Goal: Task Accomplishment & Management: Complete application form

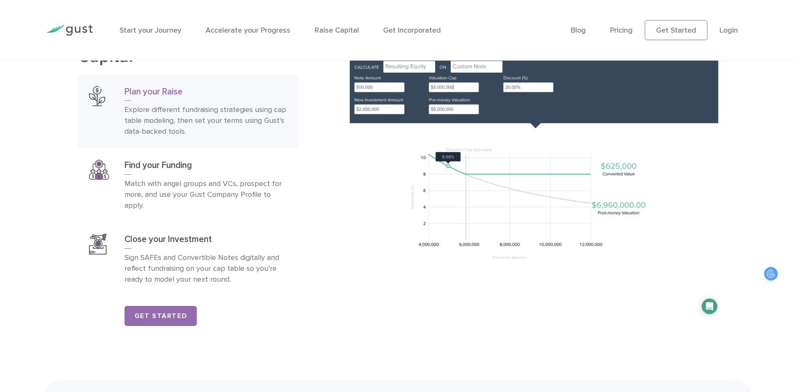
scroll to position [1421, 0]
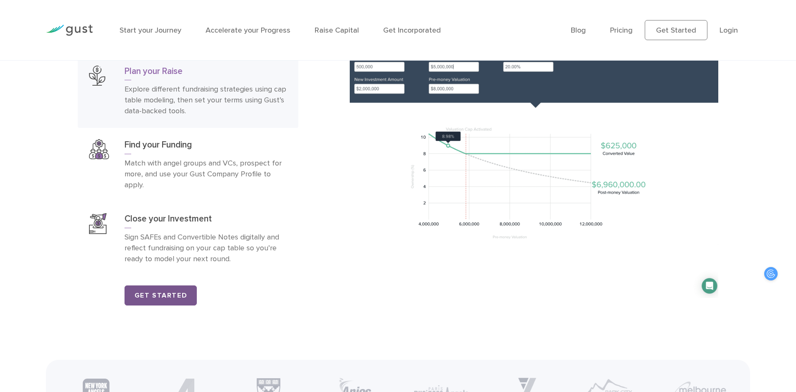
click at [145, 303] on link "Get Started" at bounding box center [161, 295] width 72 height 20
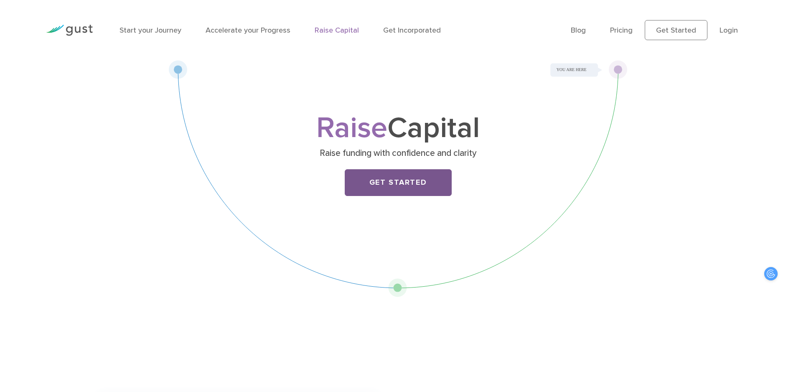
click at [350, 189] on link "Get Started" at bounding box center [398, 182] width 107 height 27
